Goal: Task Accomplishment & Management: Manage account settings

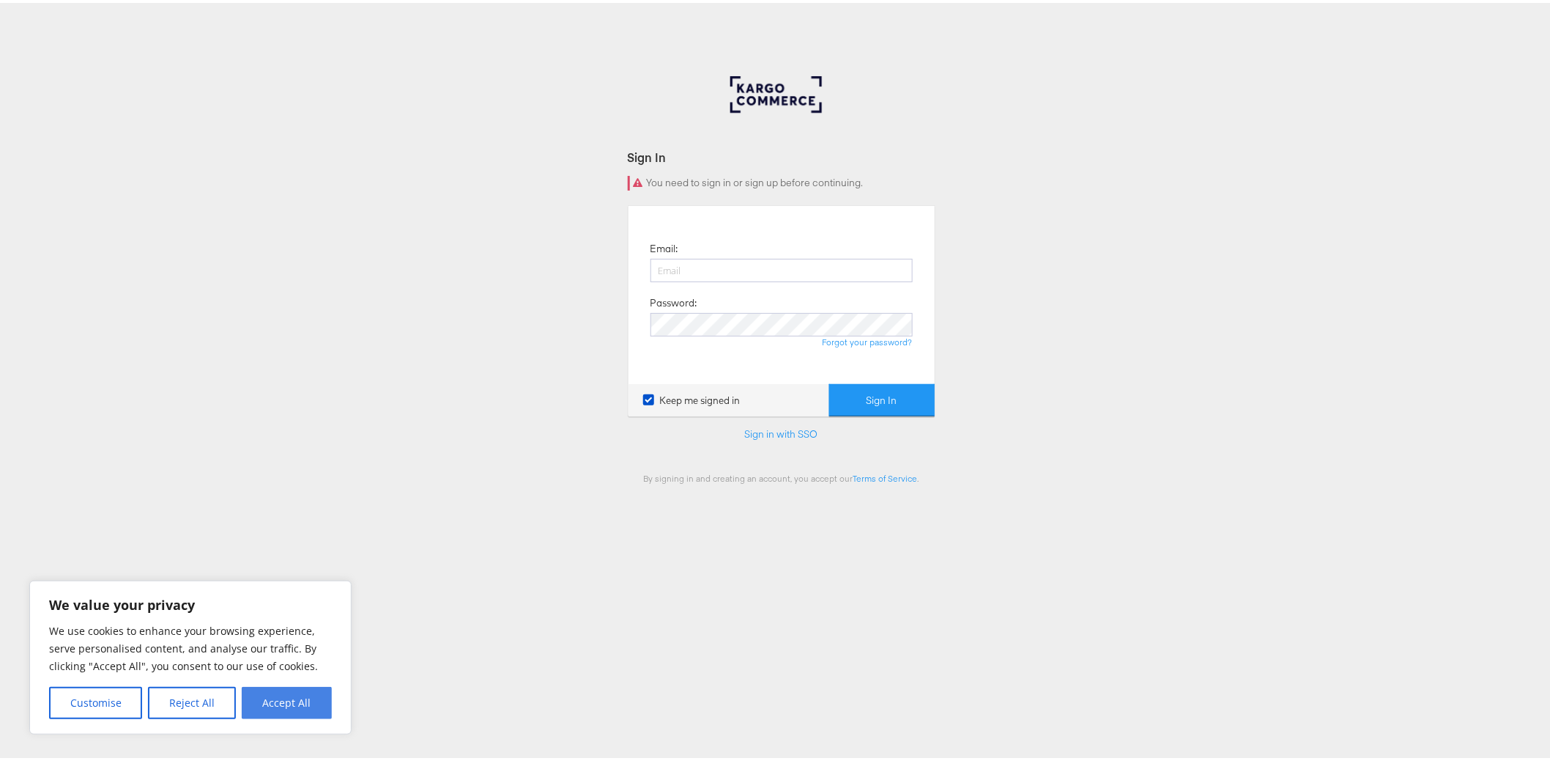
click at [269, 713] on button "Accept All" at bounding box center [287, 700] width 90 height 32
checkbox input "true"
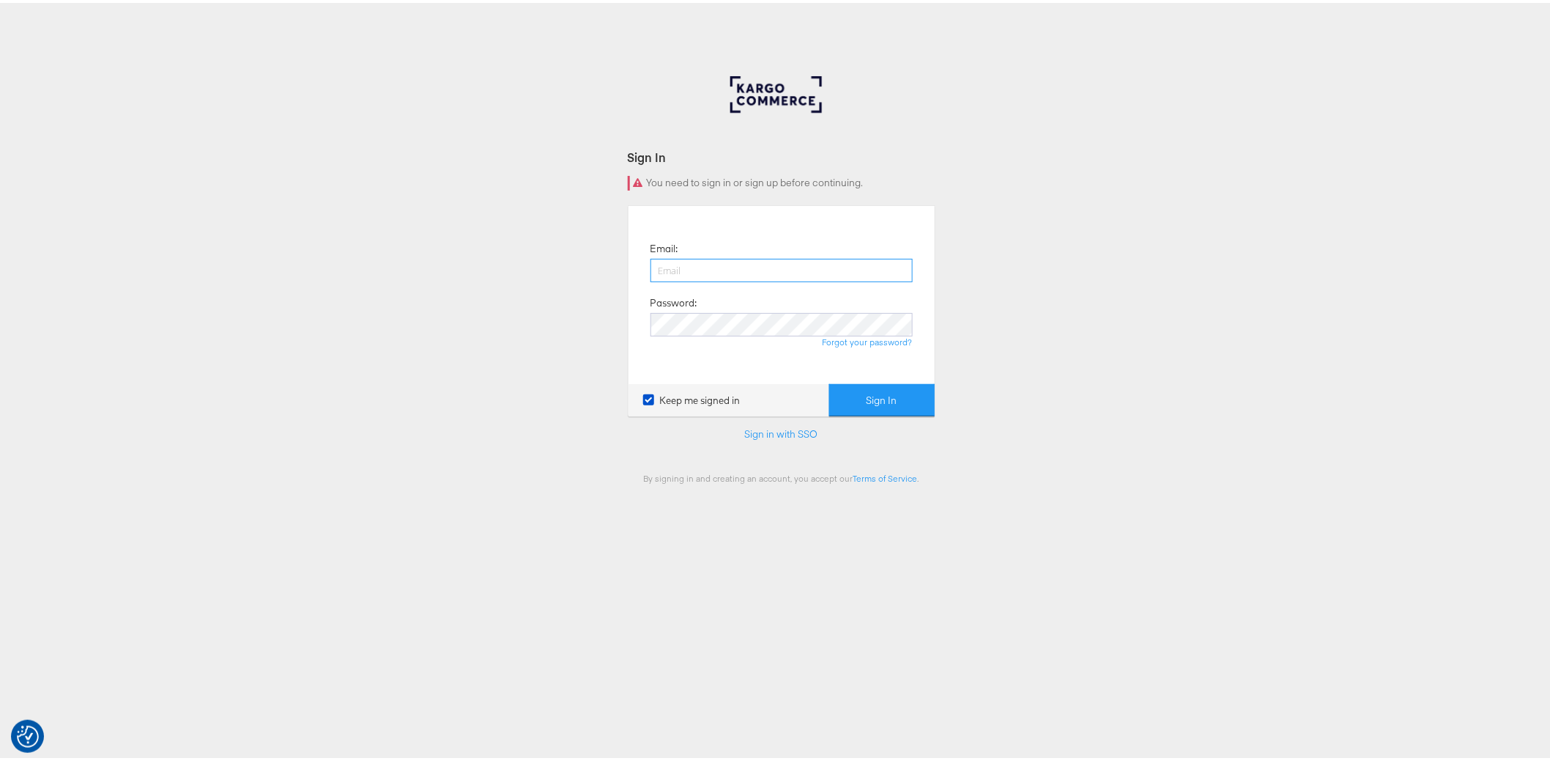
click at [825, 259] on input "email" at bounding box center [782, 267] width 262 height 23
type input "nigel.oconnor@kargo.com"
click at [876, 395] on button "Sign In" at bounding box center [882, 397] width 106 height 33
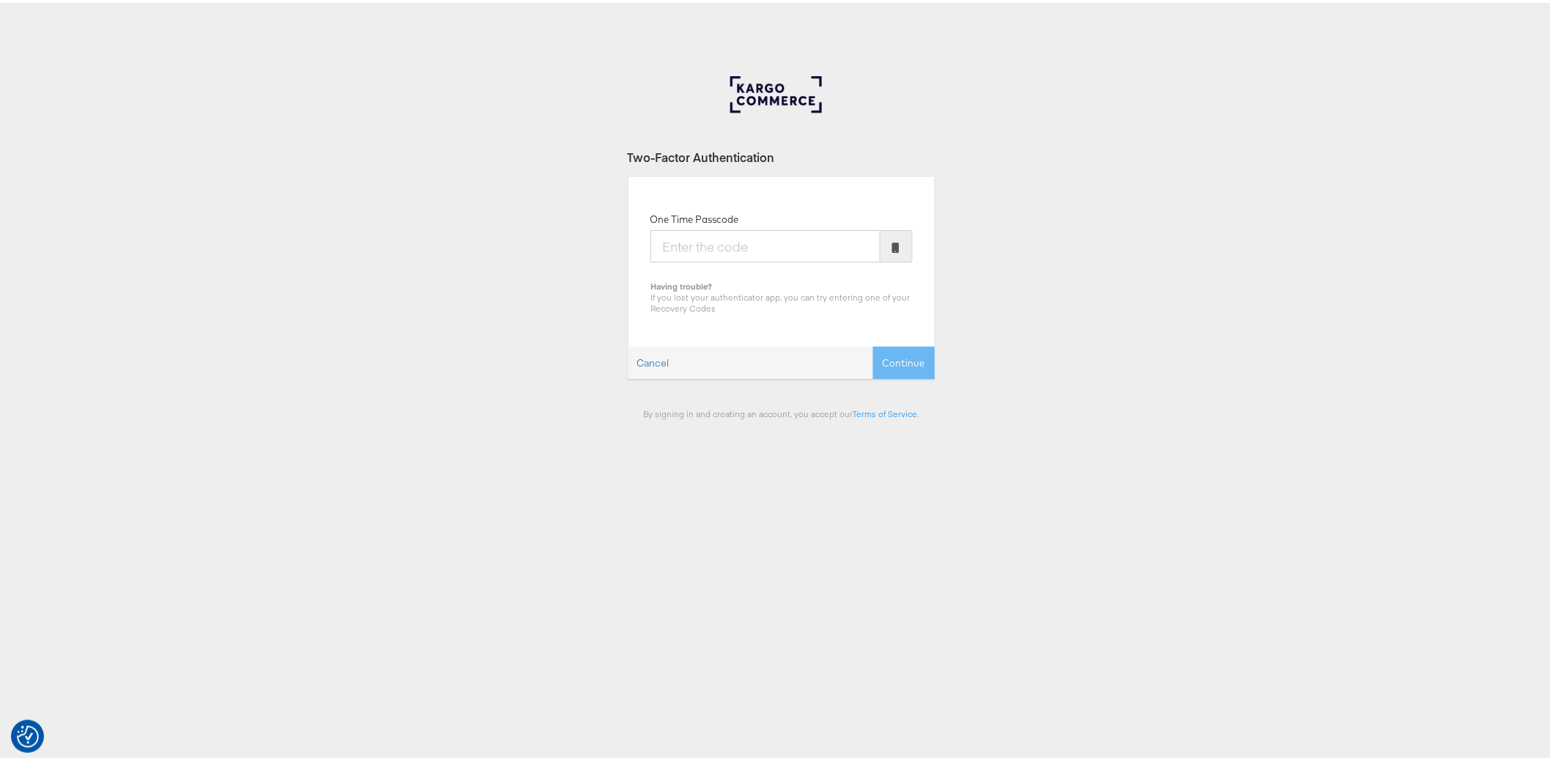
click at [757, 242] on input "One Time Passcode" at bounding box center [766, 243] width 230 height 32
type input "613773"
click at [873, 344] on button "Continue" at bounding box center [904, 360] width 62 height 33
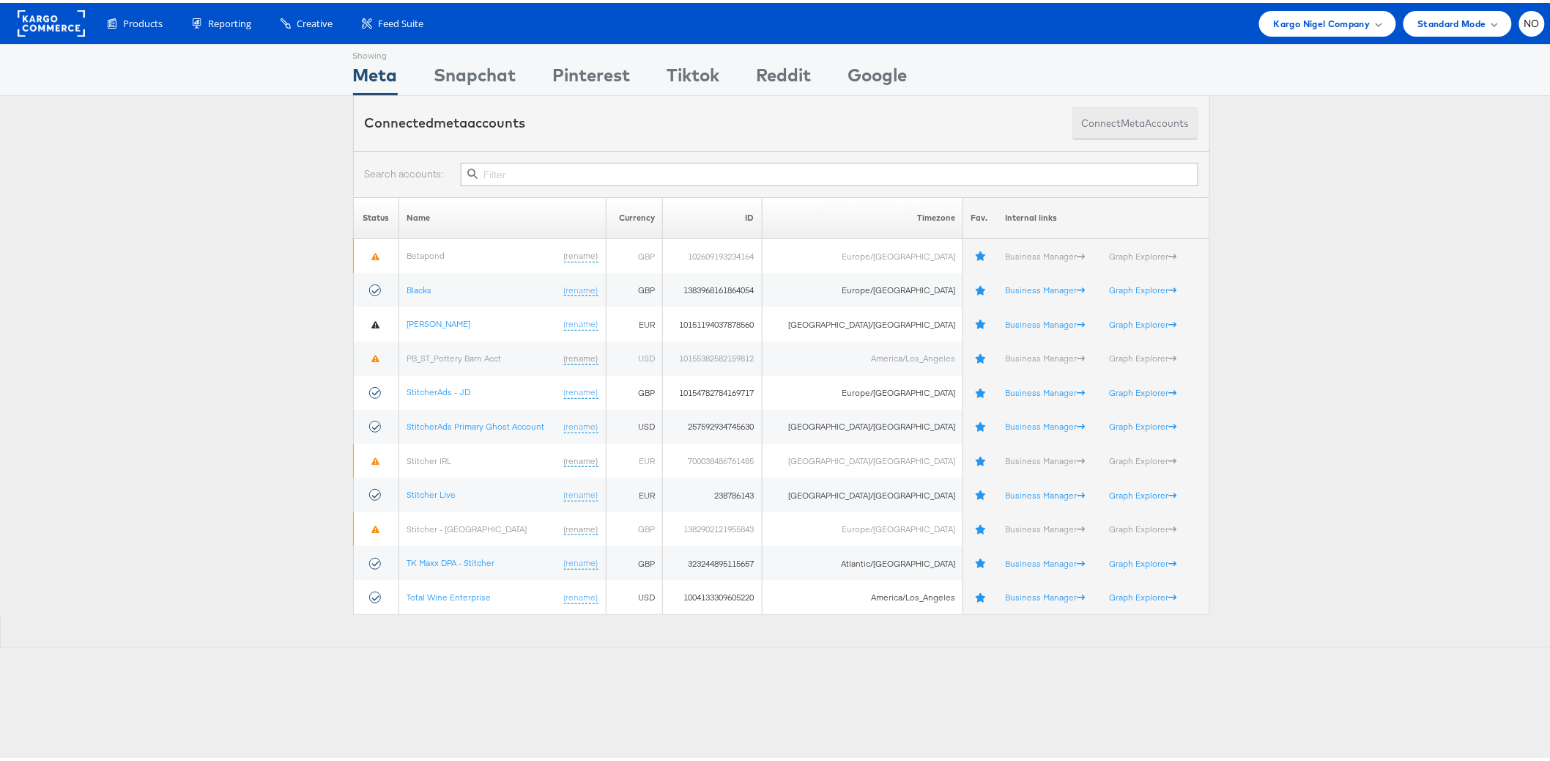
click at [1122, 120] on span "meta" at bounding box center [1134, 121] width 24 height 14
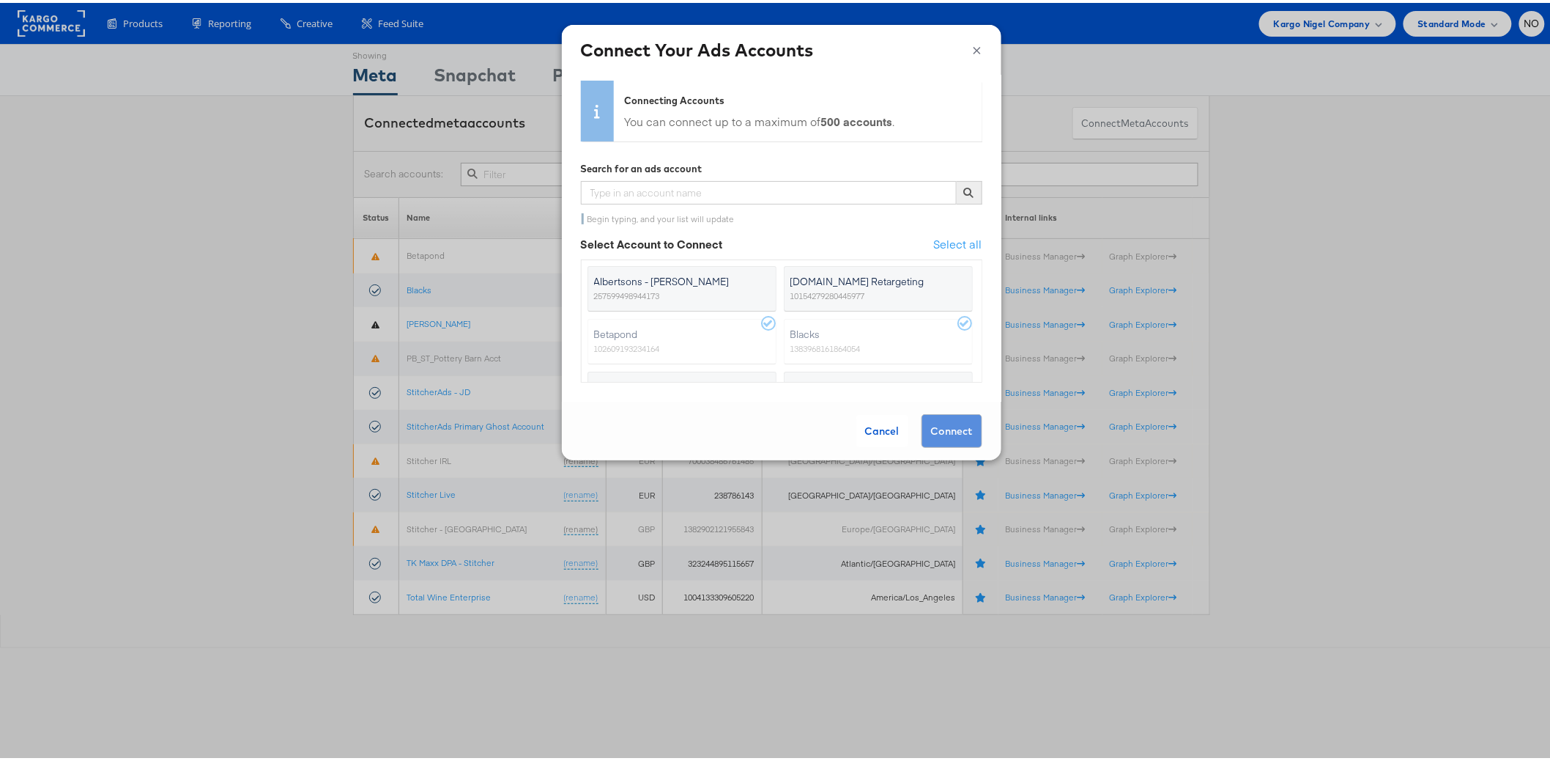
click at [647, 284] on span "Albertsons - Merkle" at bounding box center [673, 278] width 158 height 15
click at [0, 0] on input "Albertsons - Merkle 257599498944173" at bounding box center [0, 0] width 0 height 0
click at [876, 295] on label "Apartments.com Retargeting 10154279280445977" at bounding box center [878, 285] width 189 height 45
click at [0, 0] on input "Apartments.com Retargeting 10154279280445977" at bounding box center [0, 0] width 0 height 0
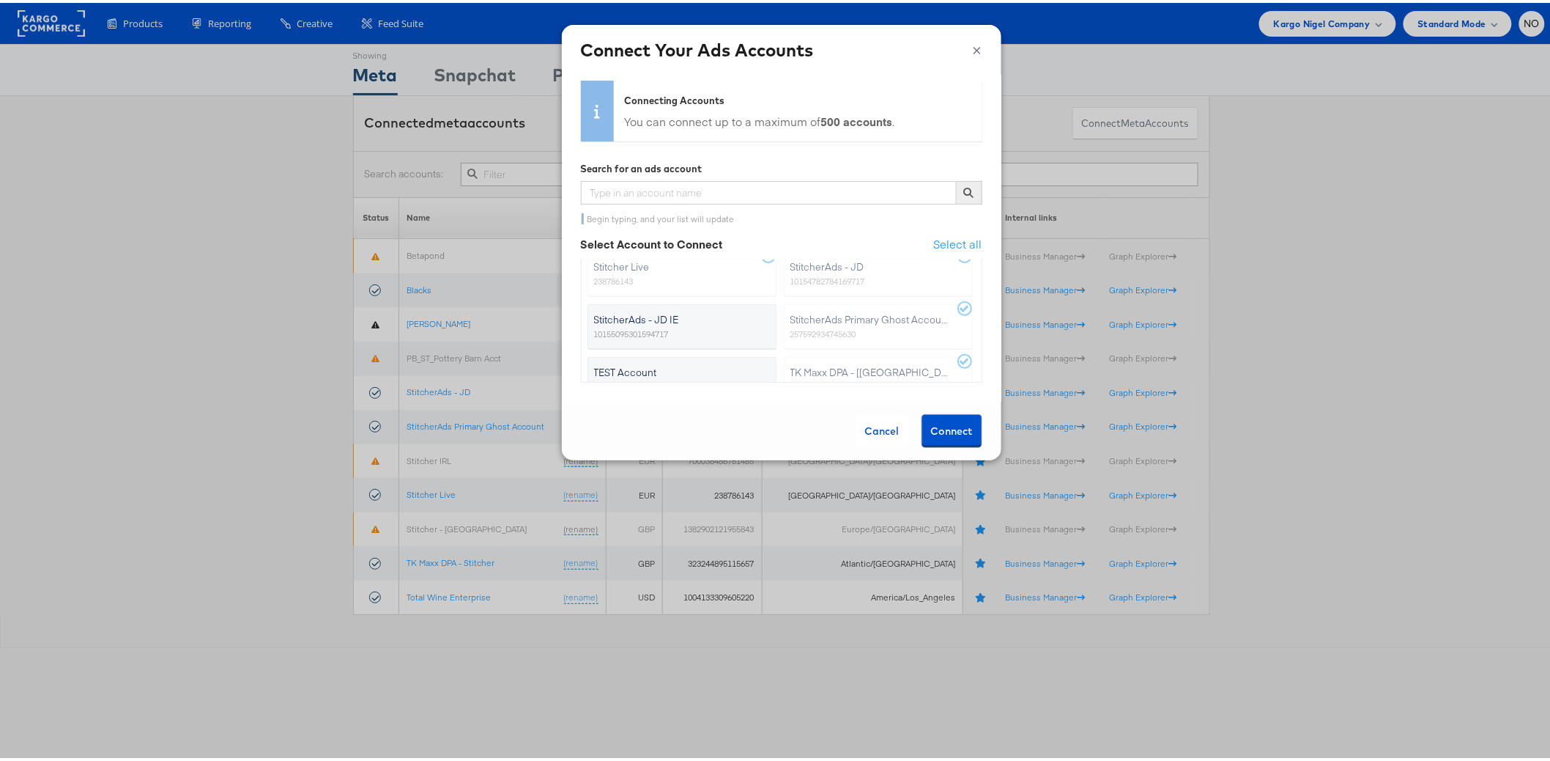
scroll to position [209, 0]
click at [865, 425] on div "Cancel" at bounding box center [883, 428] width 52 height 32
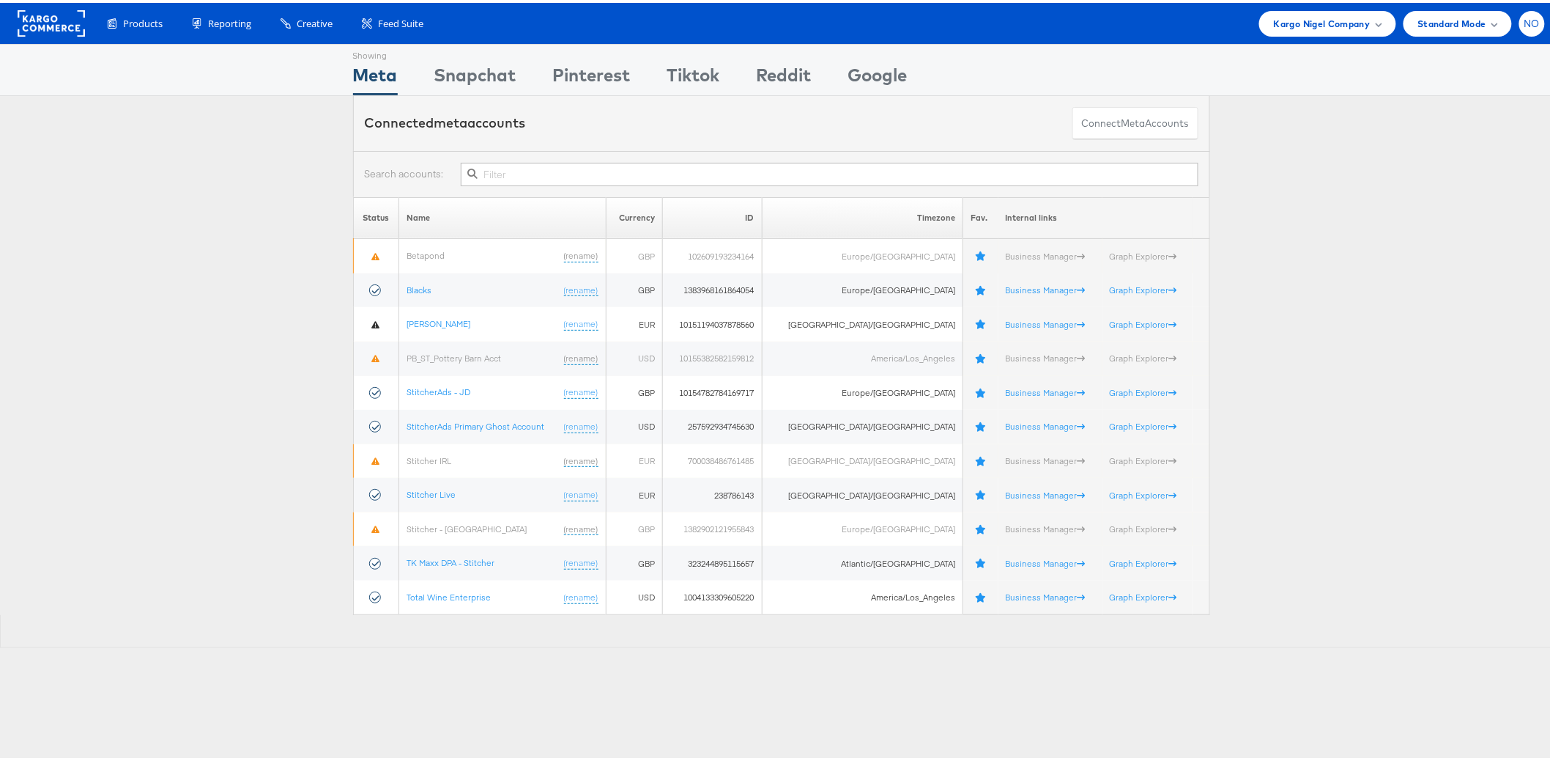
click at [1525, 21] on span "NO" at bounding box center [1533, 21] width 16 height 10
click at [1460, 136] on link "Internal Dashboard" at bounding box center [1470, 139] width 125 height 15
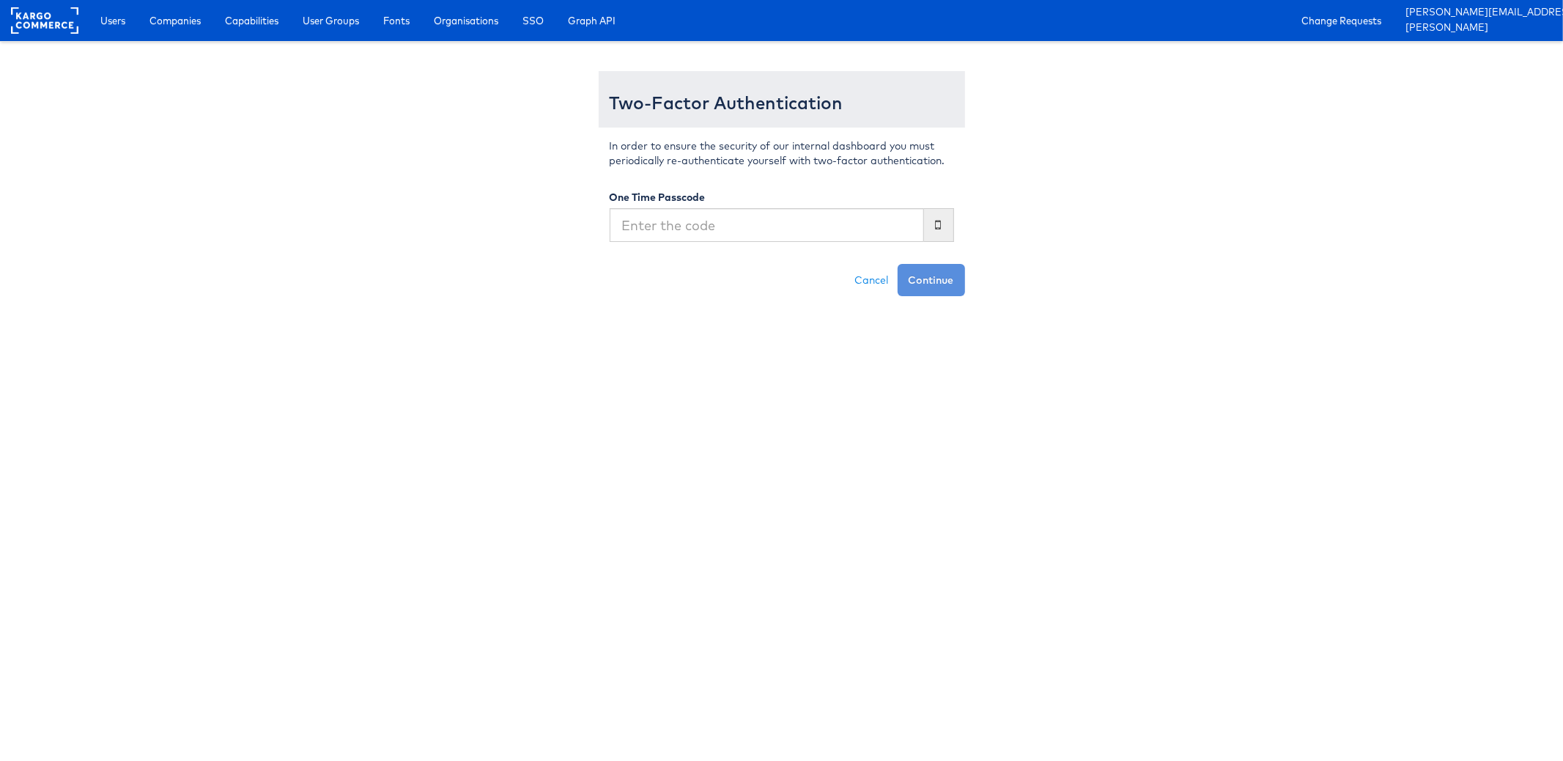
click at [643, 223] on input "text" at bounding box center [767, 225] width 314 height 34
type input "030351"
click at [898, 264] on button "Continue" at bounding box center [931, 280] width 67 height 32
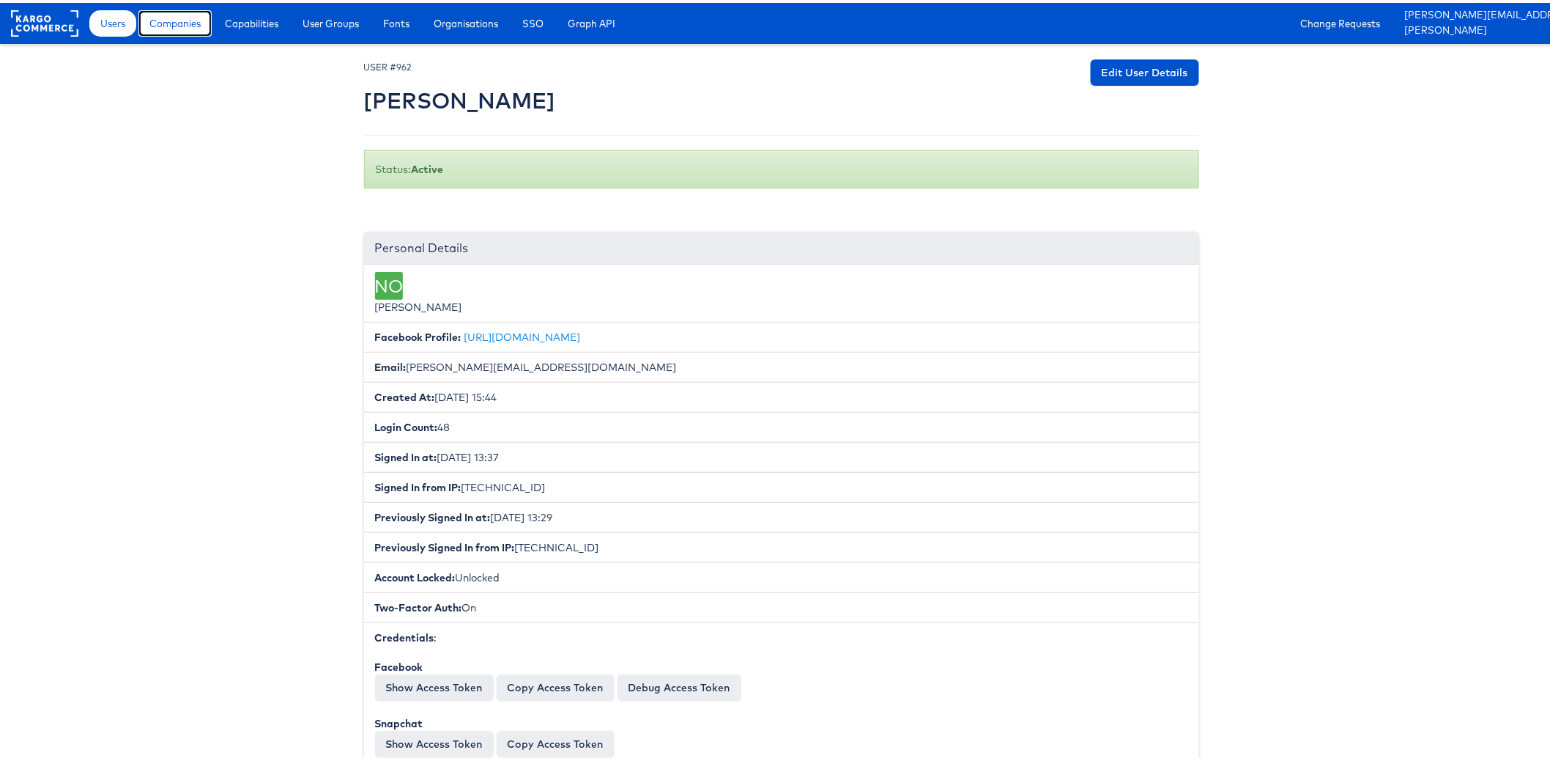
click at [158, 22] on span "Companies" at bounding box center [174, 20] width 51 height 15
